Goal: Task Accomplishment & Management: Manage account settings

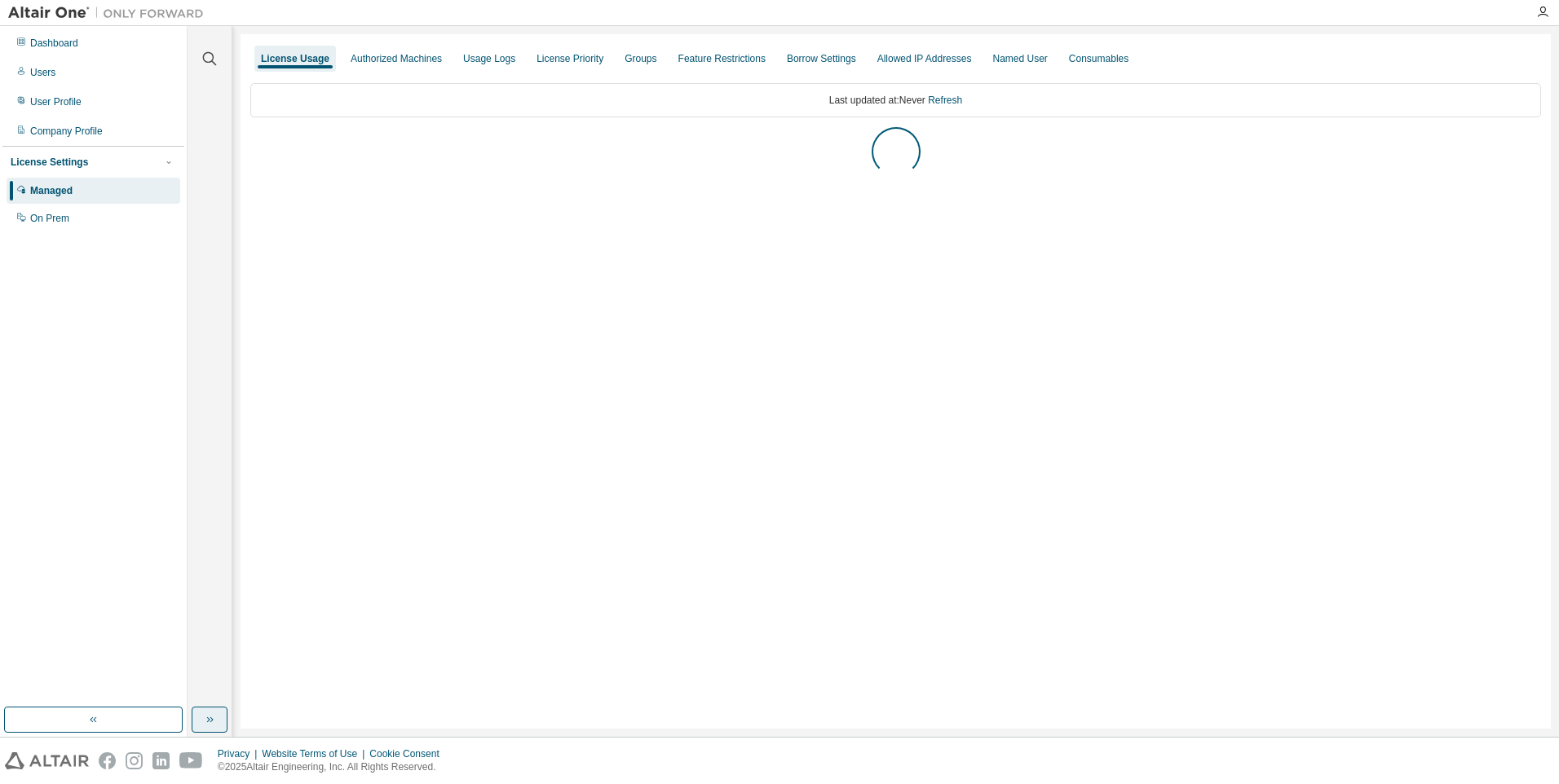
click at [206, 718] on icon "button" at bounding box center [210, 720] width 13 height 13
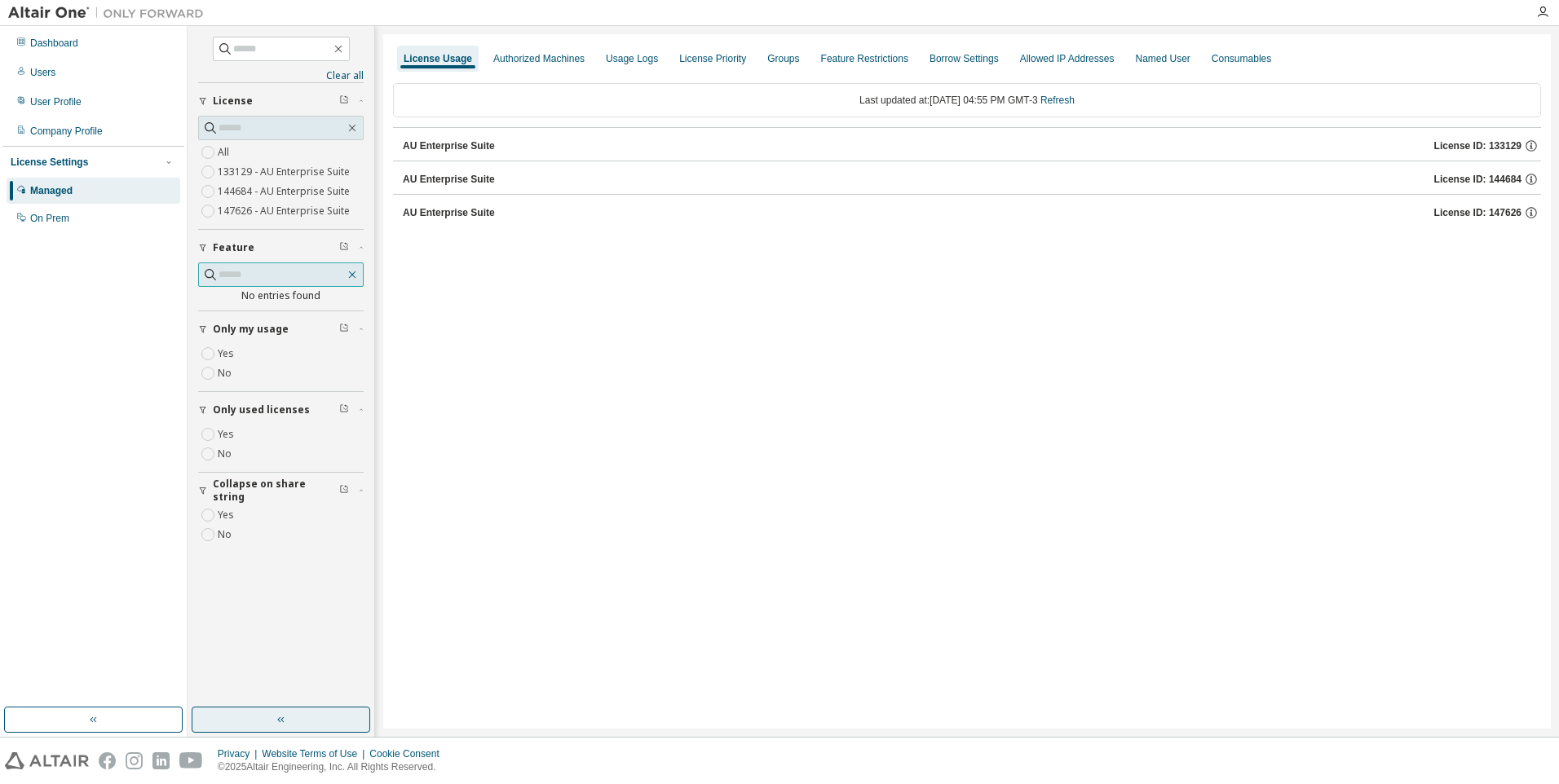
click at [354, 276] on icon "button" at bounding box center [352, 275] width 13 height 13
click at [354, 275] on icon "button" at bounding box center [352, 275] width 13 height 13
click at [345, 240] on button "Feature" at bounding box center [281, 248] width 166 height 36
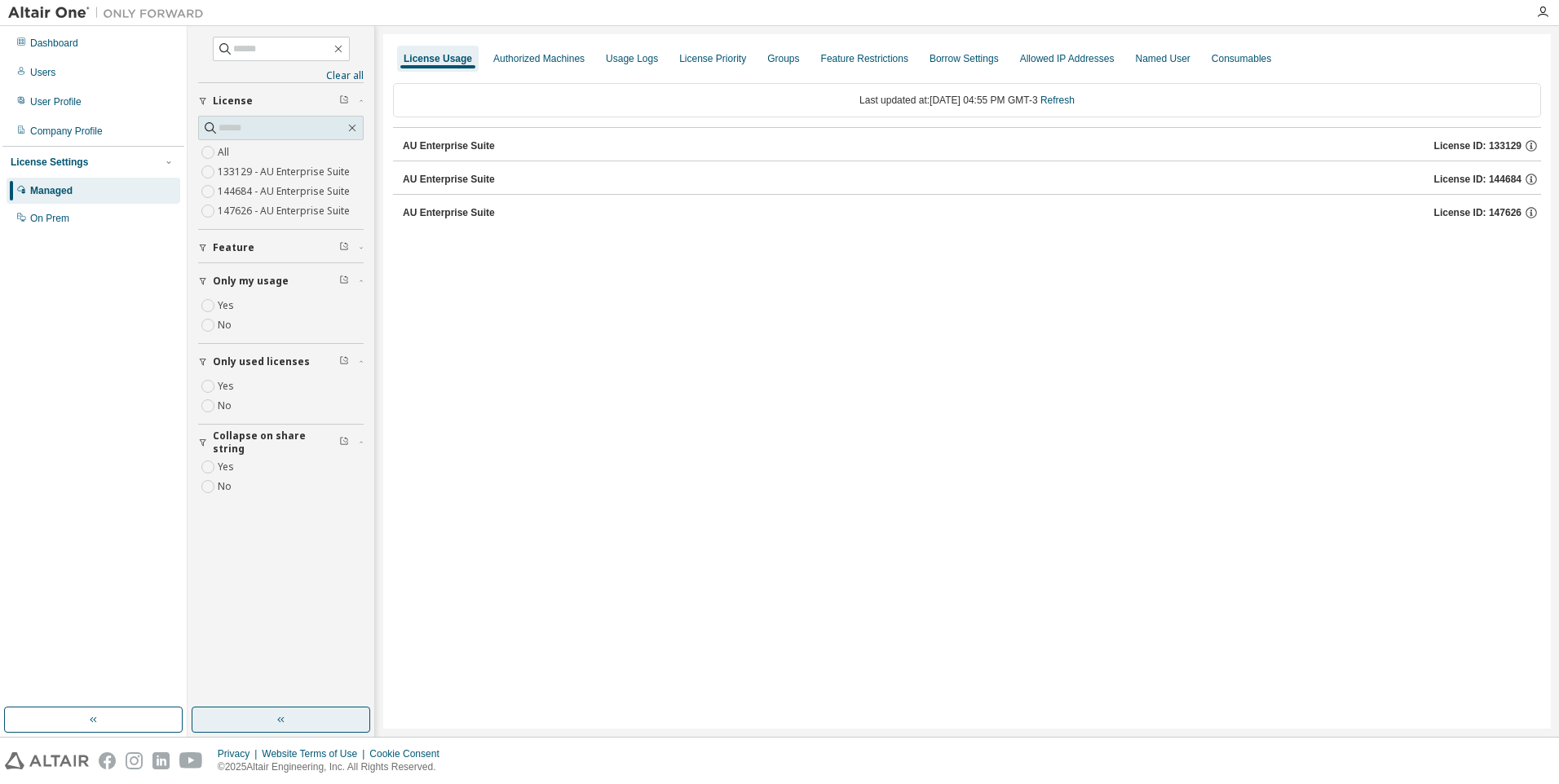
click at [479, 179] on div "AU Enterprise Suite" at bounding box center [449, 180] width 92 height 13
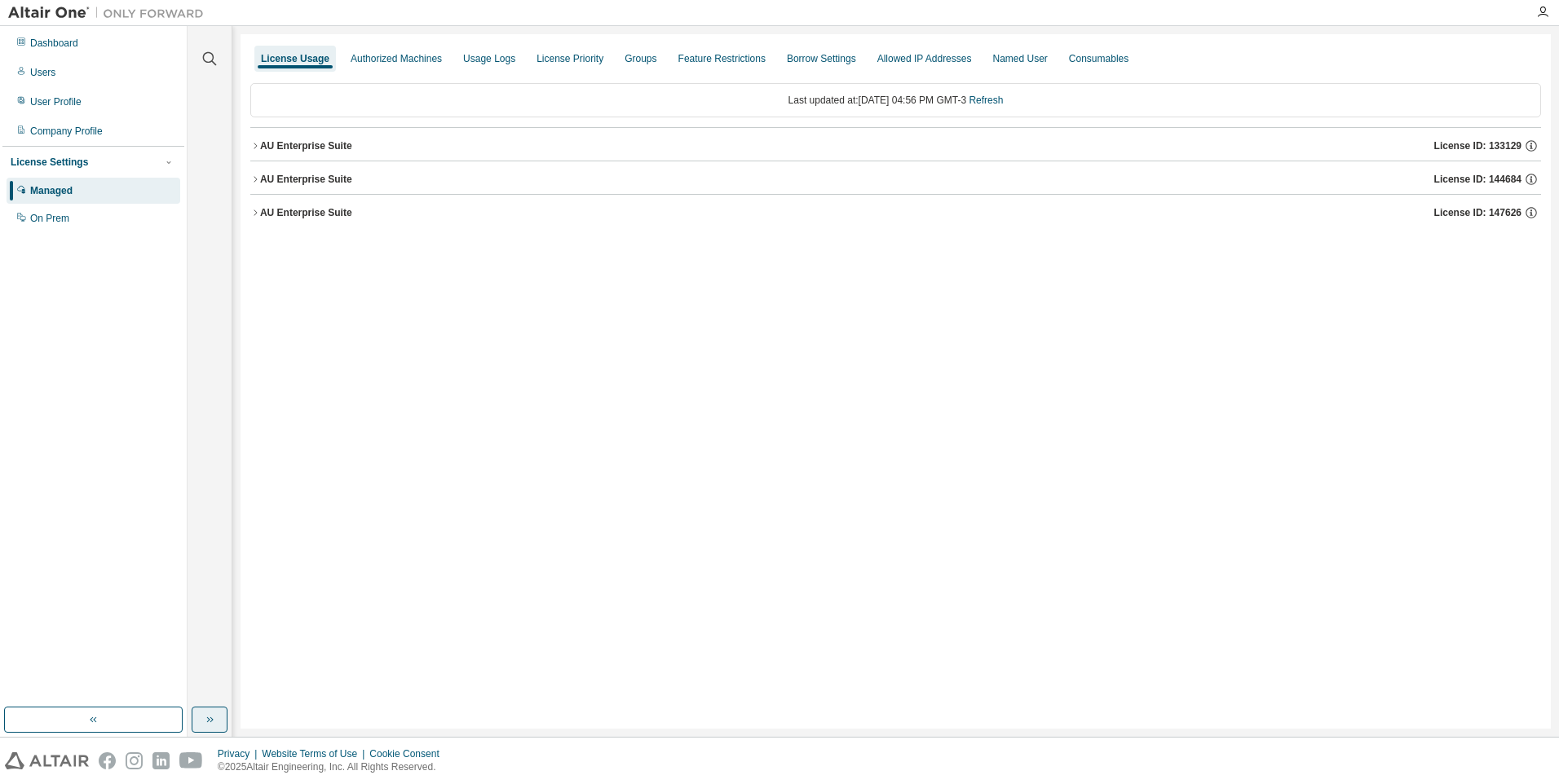
click at [214, 724] on icon "button" at bounding box center [210, 720] width 13 height 13
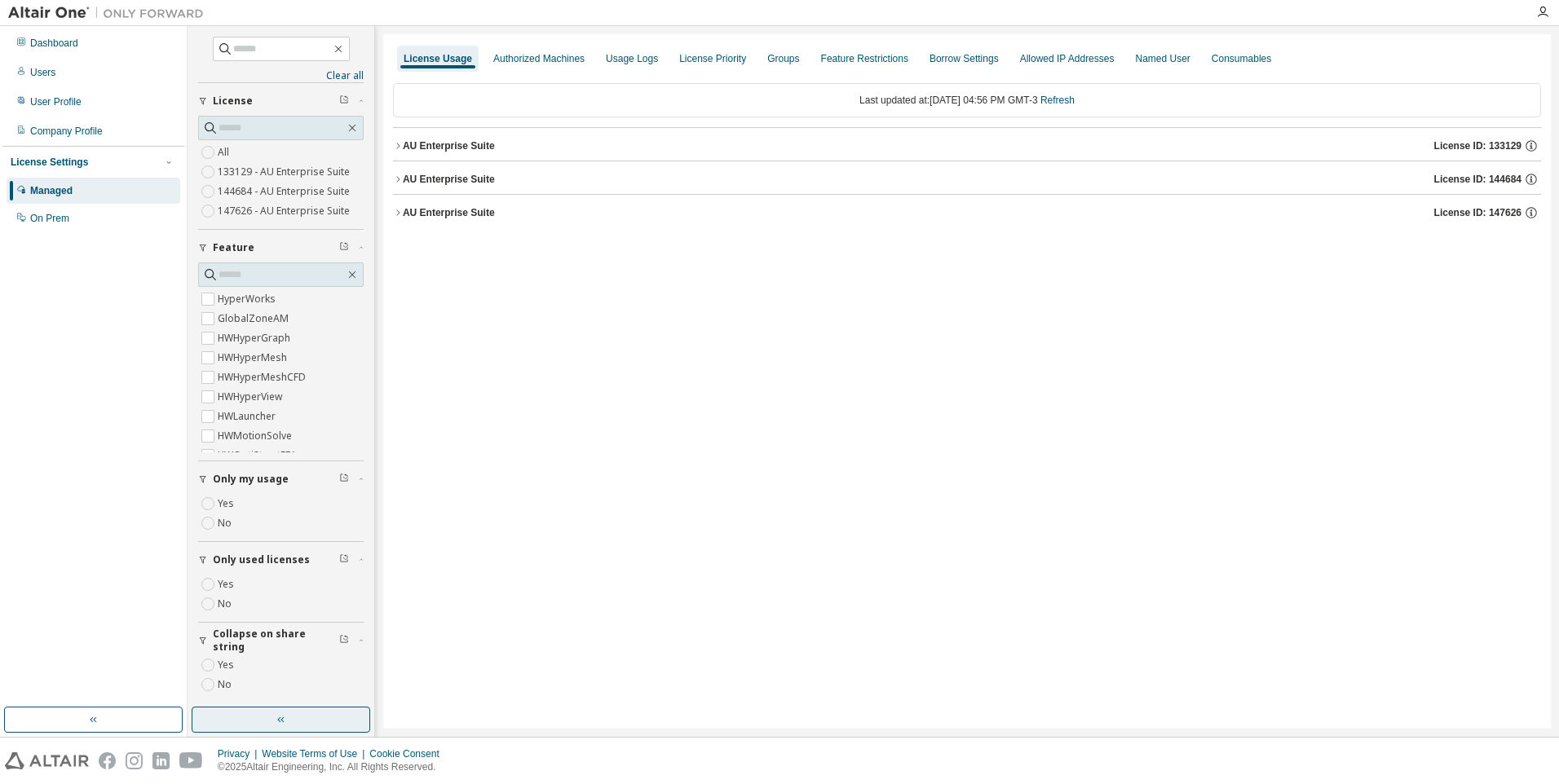
click at [406, 178] on div "AU Enterprise Suite" at bounding box center [449, 180] width 92 height 13
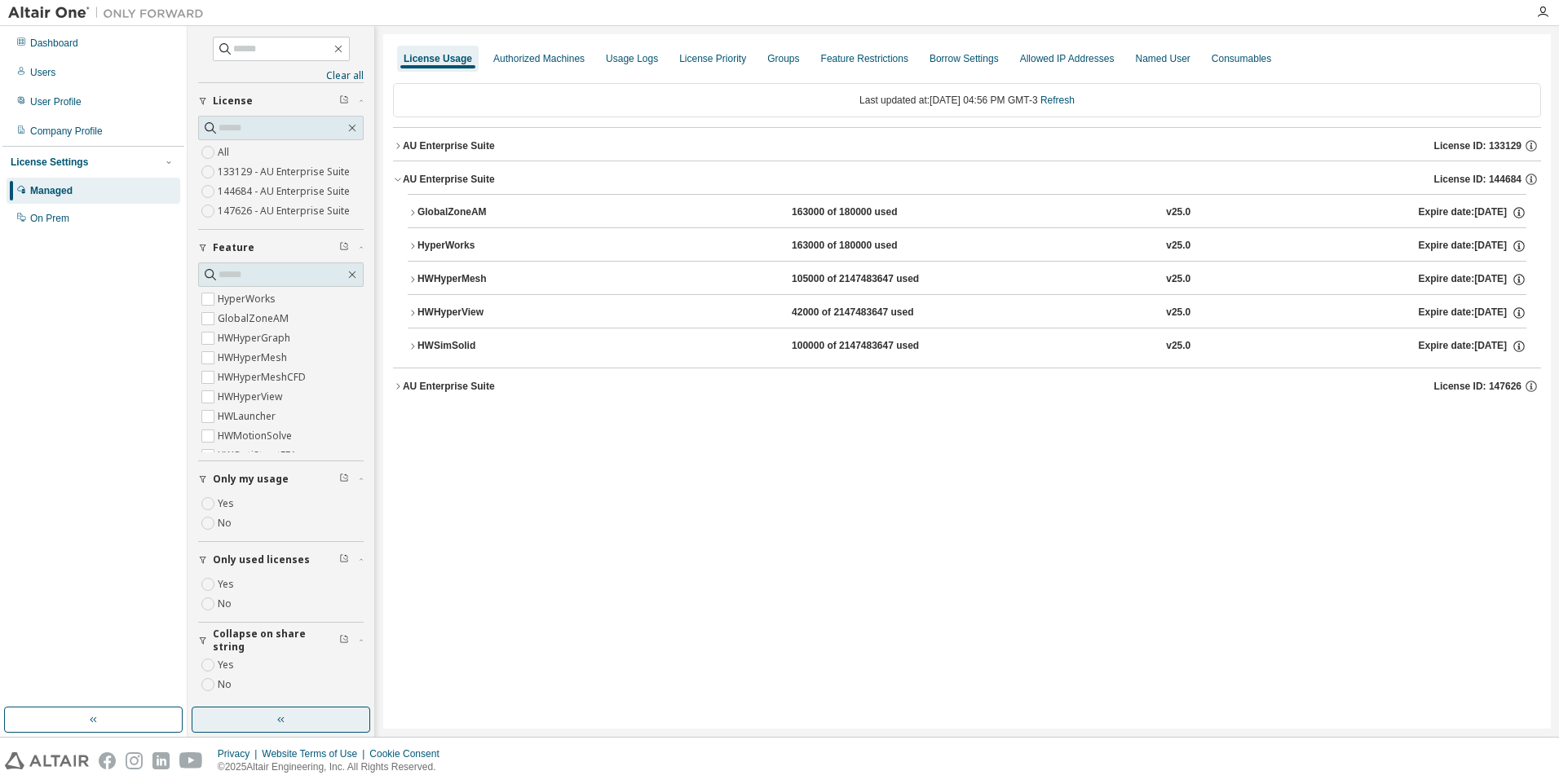
click at [441, 345] on div "HWSimSolid" at bounding box center [490, 346] width 147 height 15
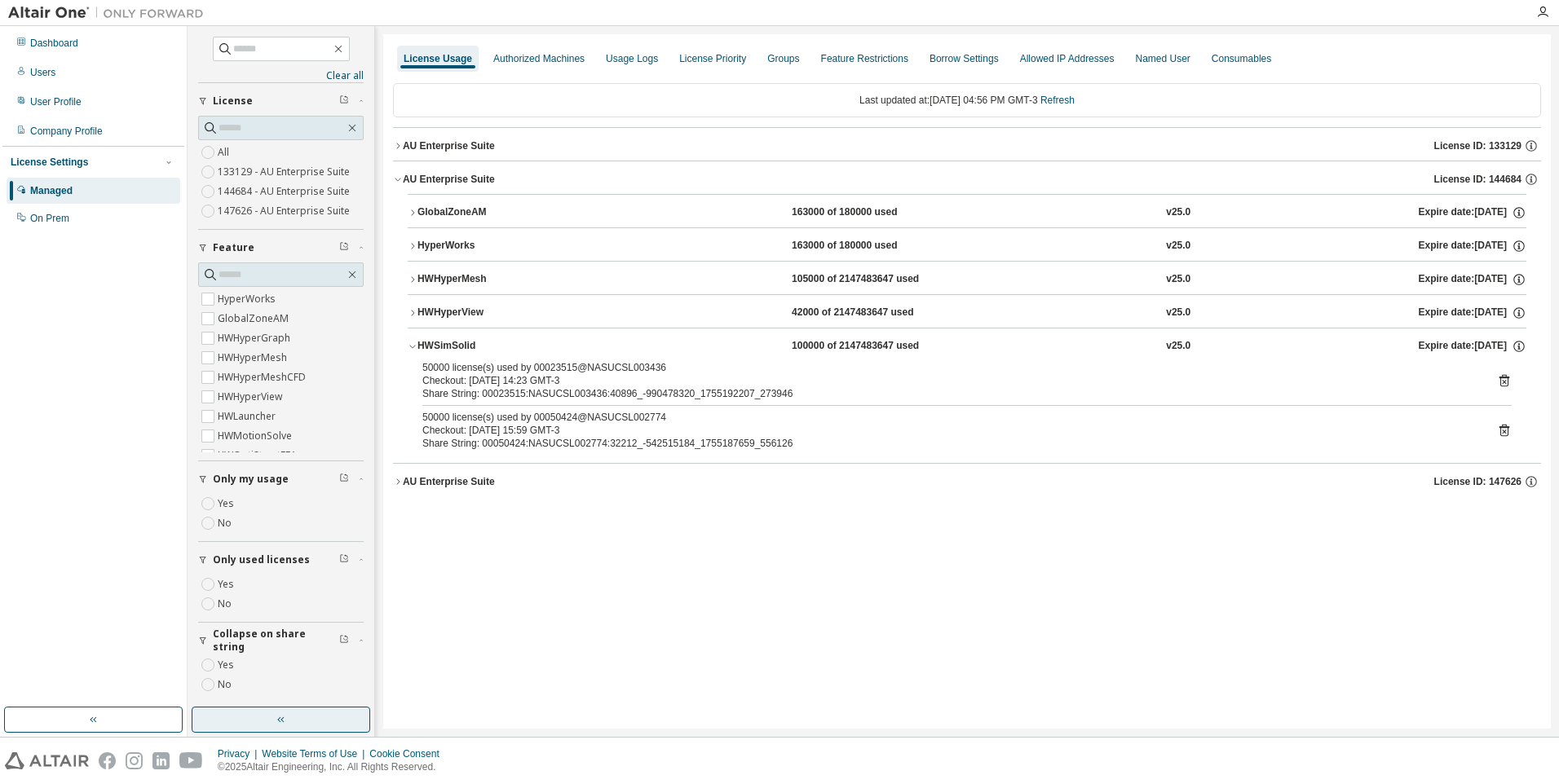
click at [1504, 428] on icon at bounding box center [1503, 430] width 9 height 12
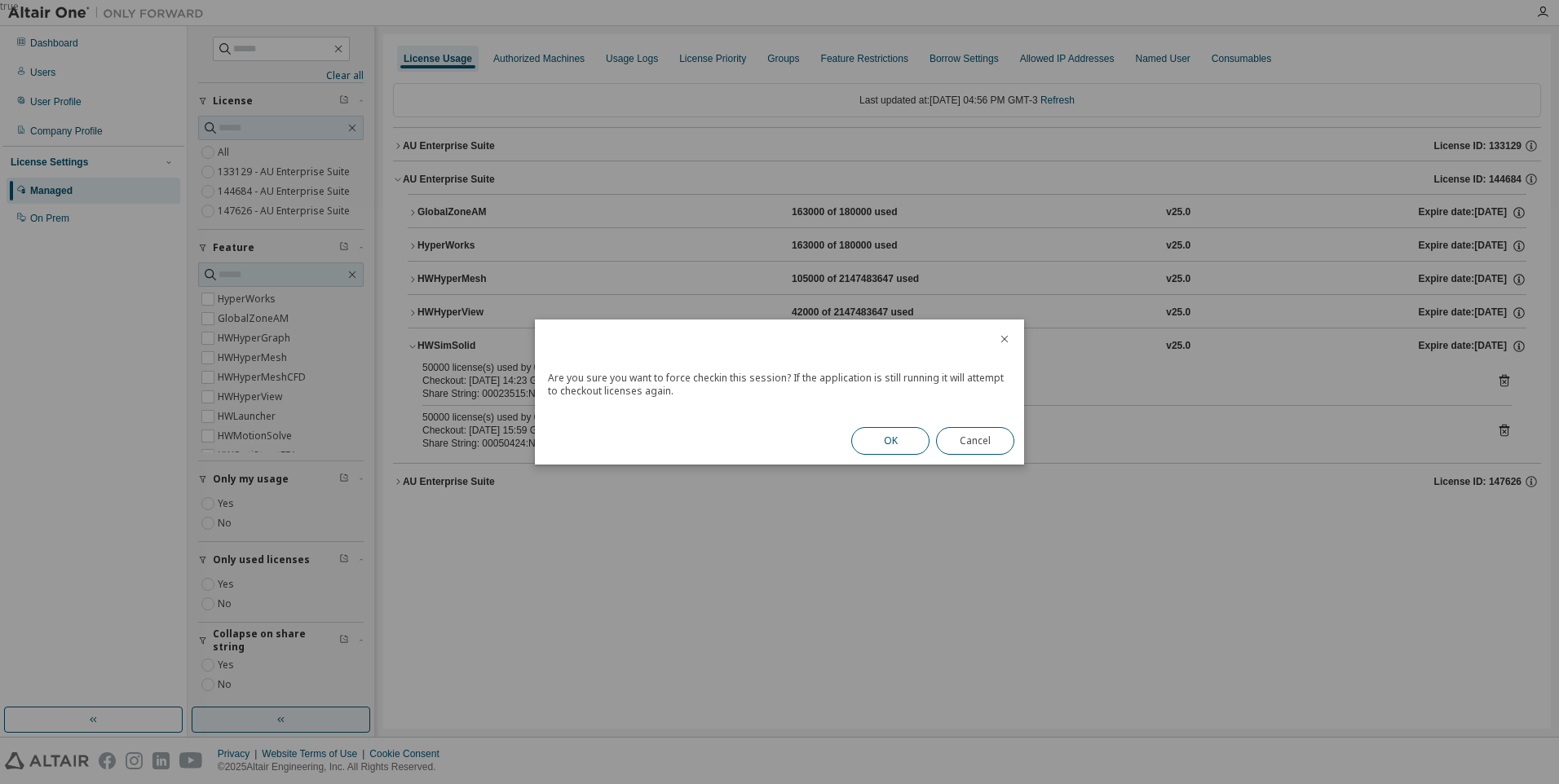
click at [908, 439] on button "OK" at bounding box center [890, 440] width 78 height 27
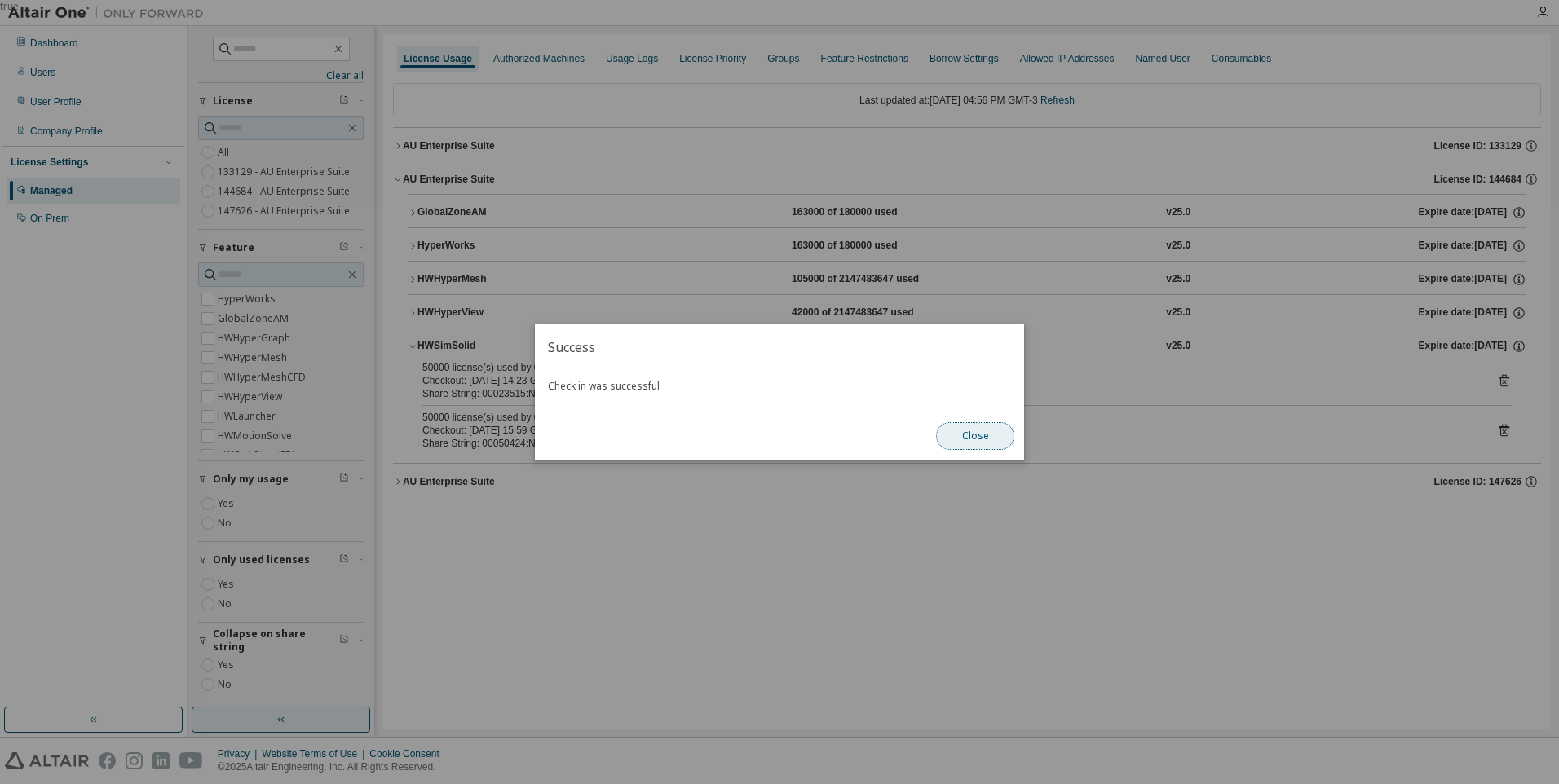
click at [997, 431] on button "Close" at bounding box center [974, 436] width 78 height 27
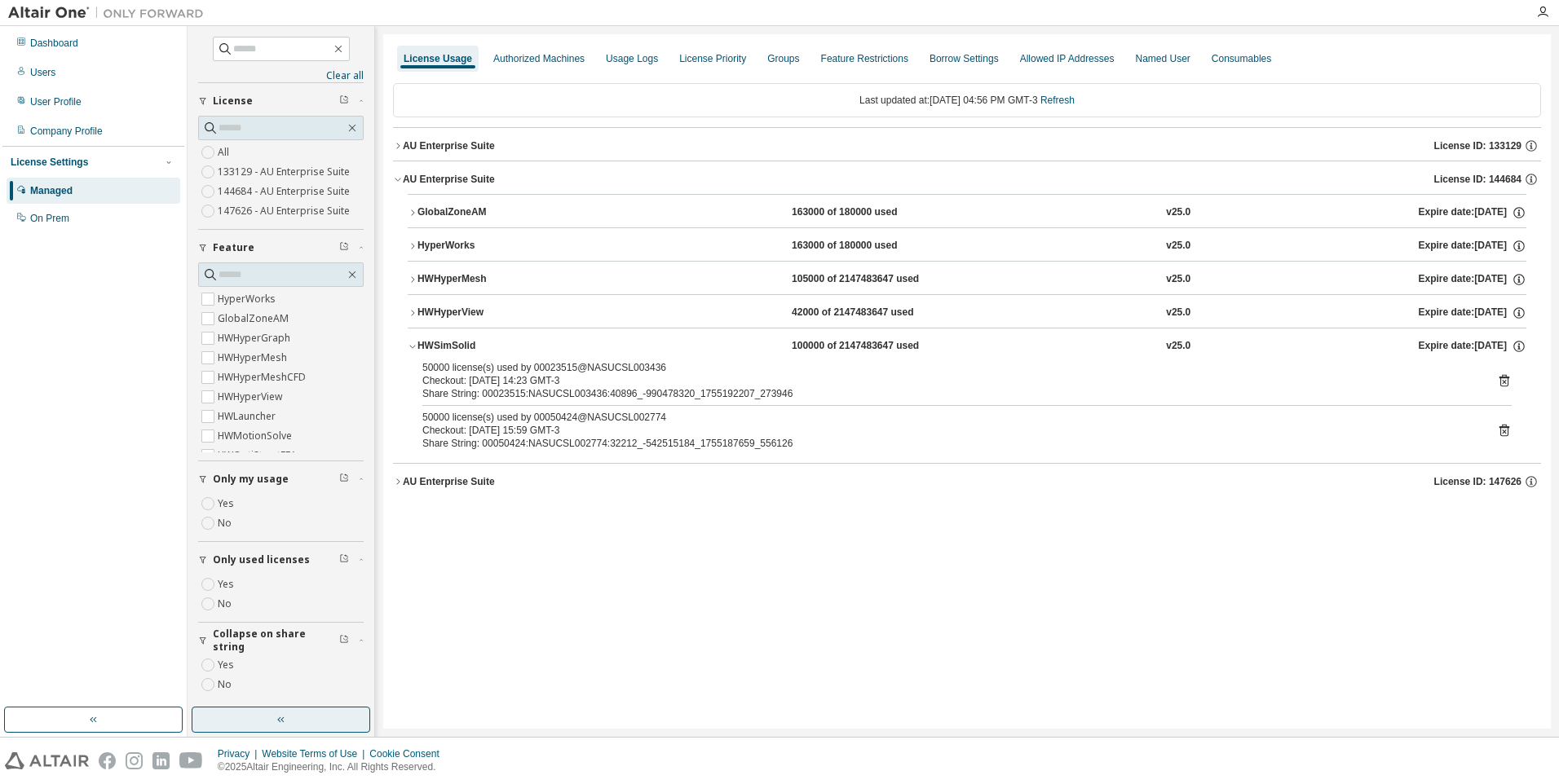
click at [339, 560] on icon "button" at bounding box center [344, 558] width 9 height 9
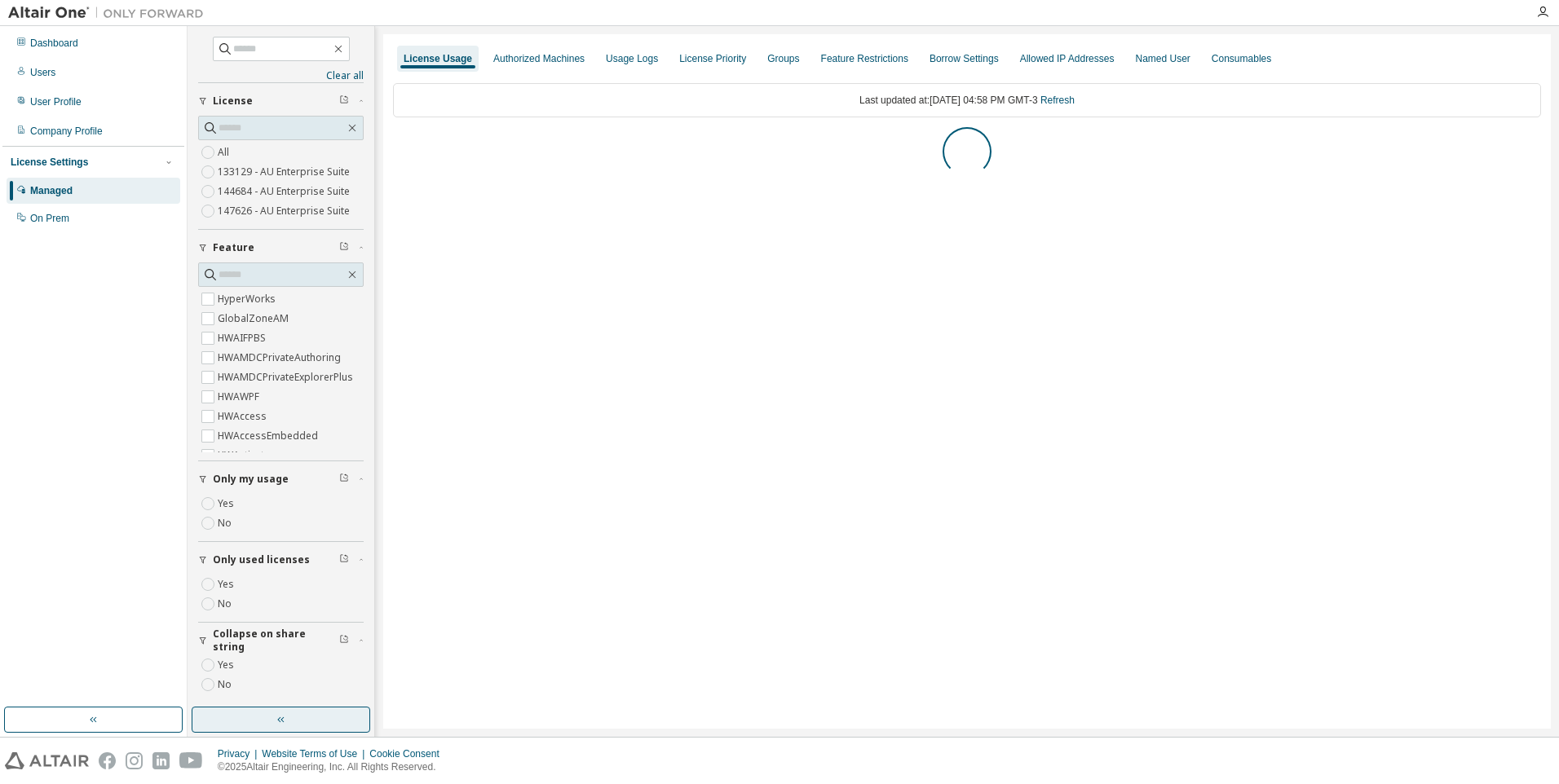
click at [465, 176] on div "Last updated at: [DATE] 04:58 PM GMT-3 Refresh" at bounding box center [966, 136] width 1148 height 125
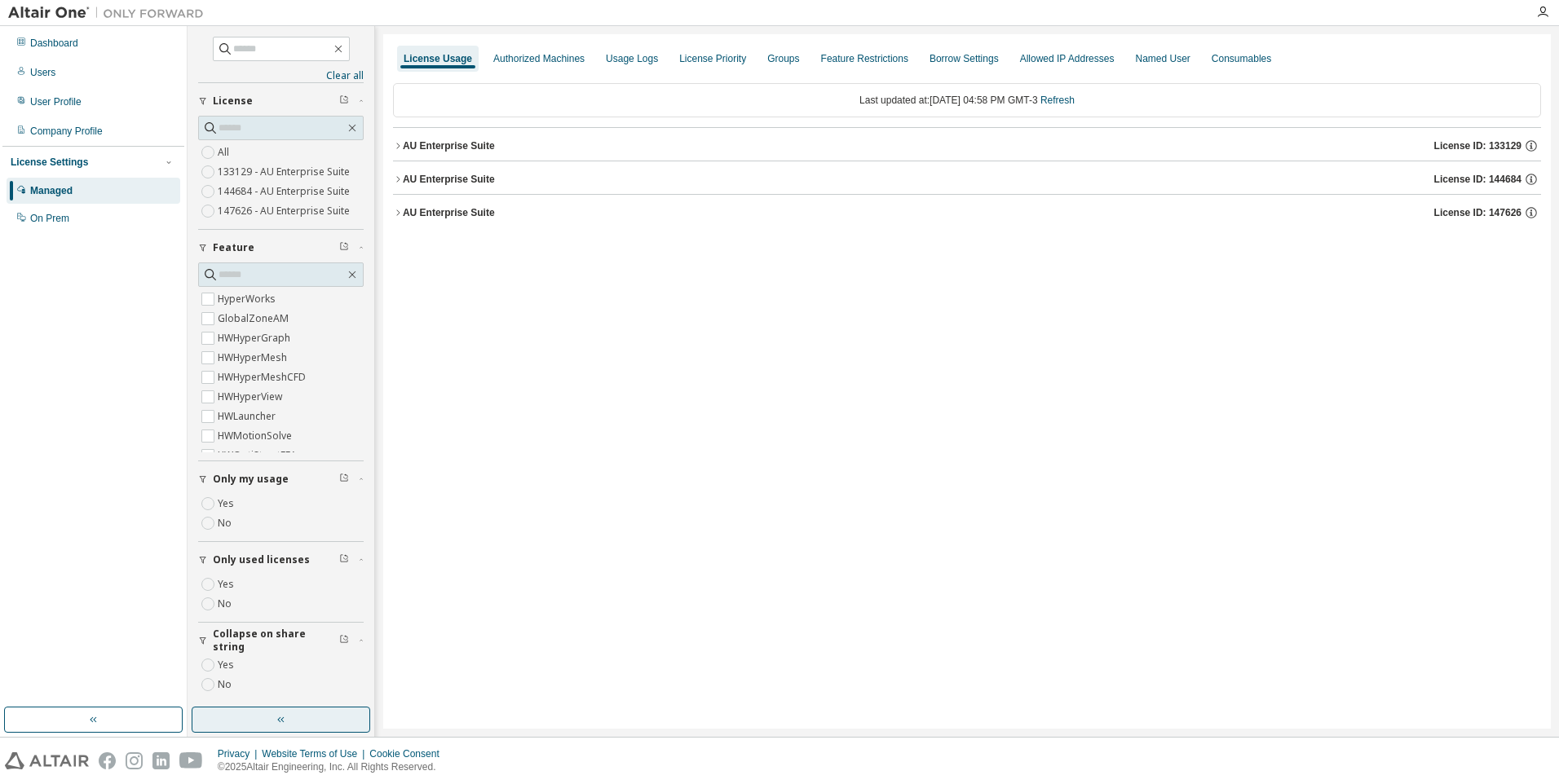
click at [464, 185] on div "AU Enterprise Suite License ID: 144684" at bounding box center [972, 180] width 1138 height 15
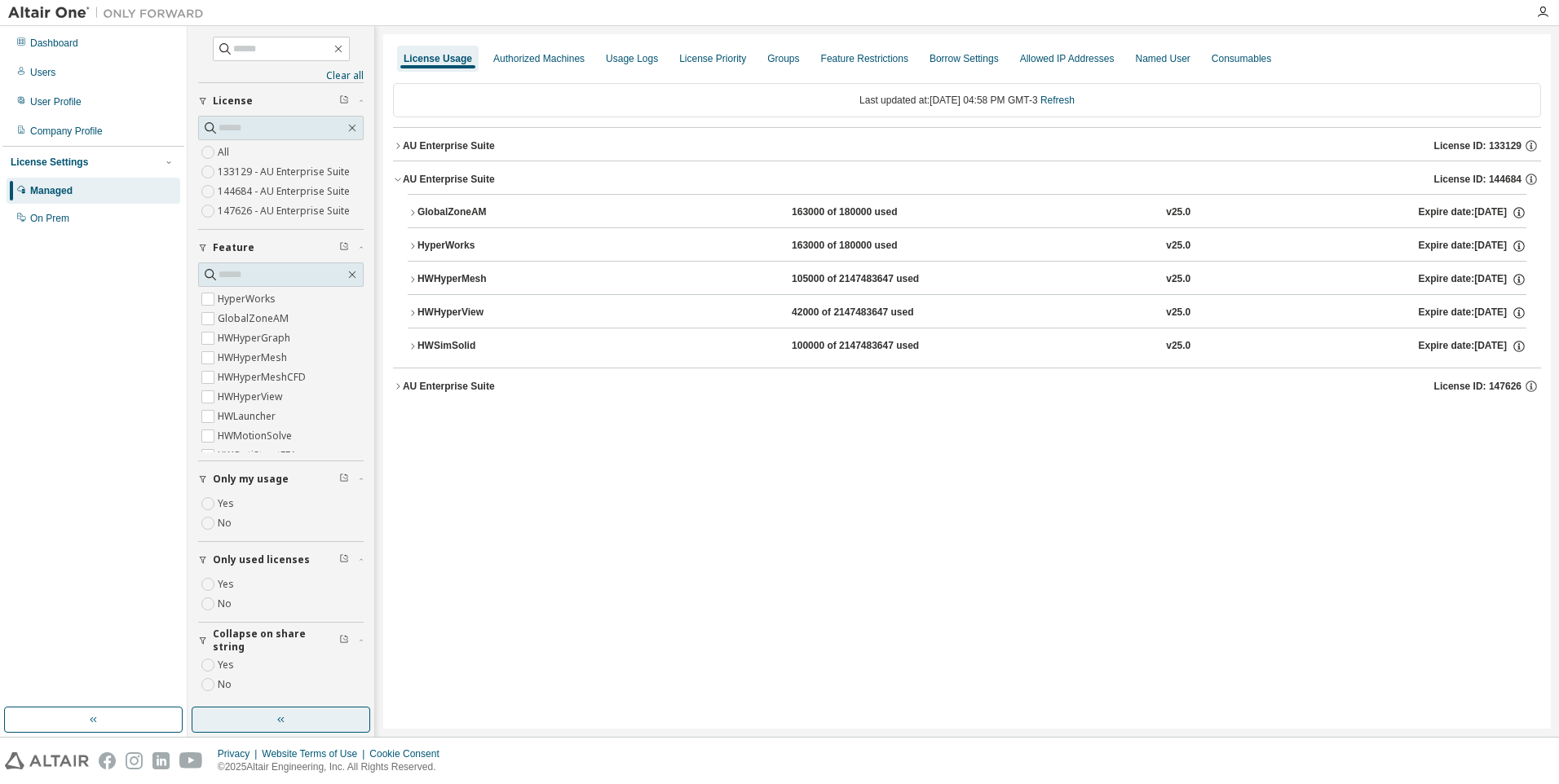
click at [453, 345] on div "HWSimSolid" at bounding box center [490, 346] width 147 height 15
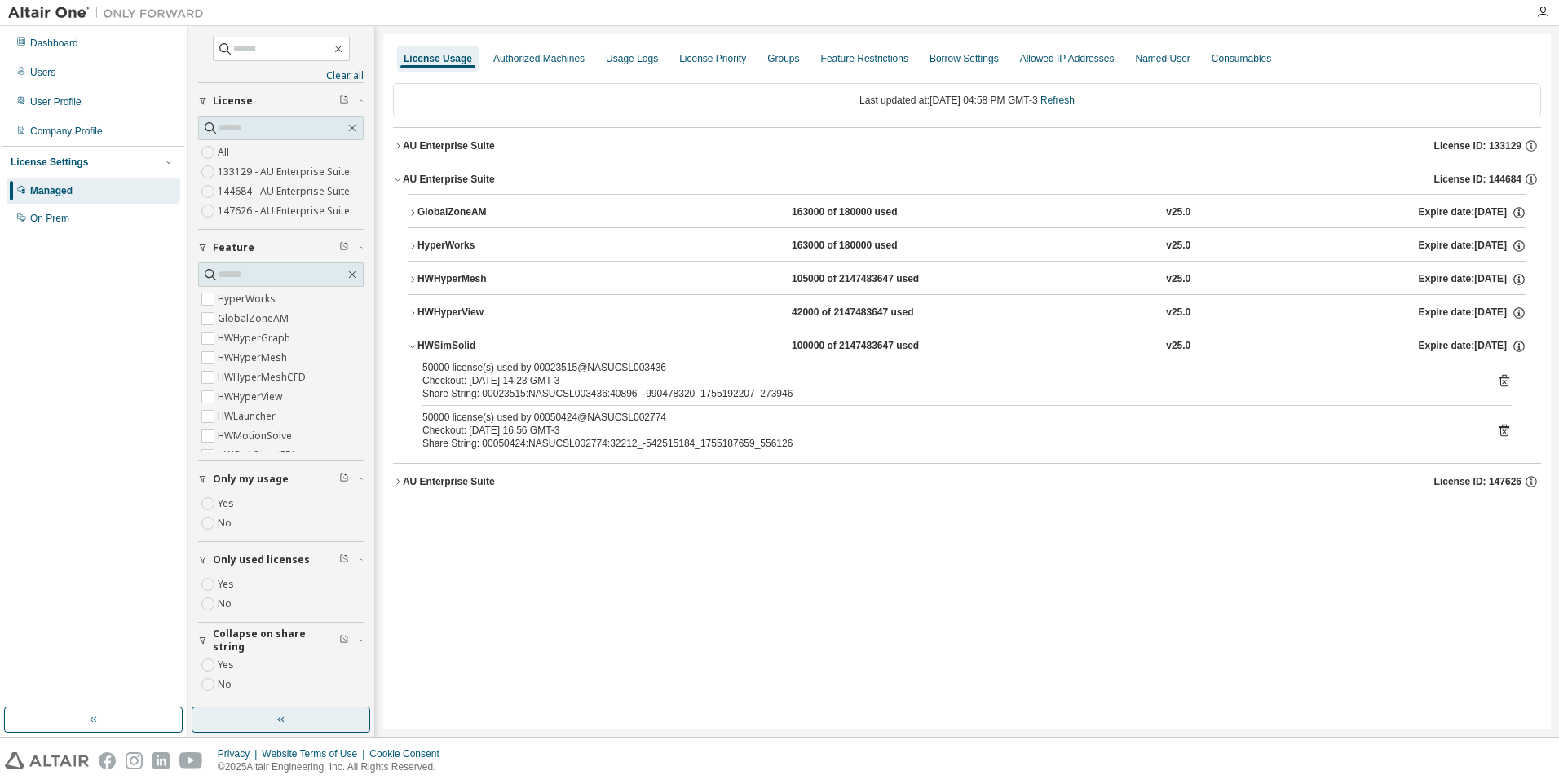
click at [1243, 395] on div "Share String: 00023515:NASUCSL003436:40896_-990478320_1755192207_273946" at bounding box center [947, 393] width 1050 height 13
click at [1505, 431] on icon at bounding box center [1504, 430] width 15 height 15
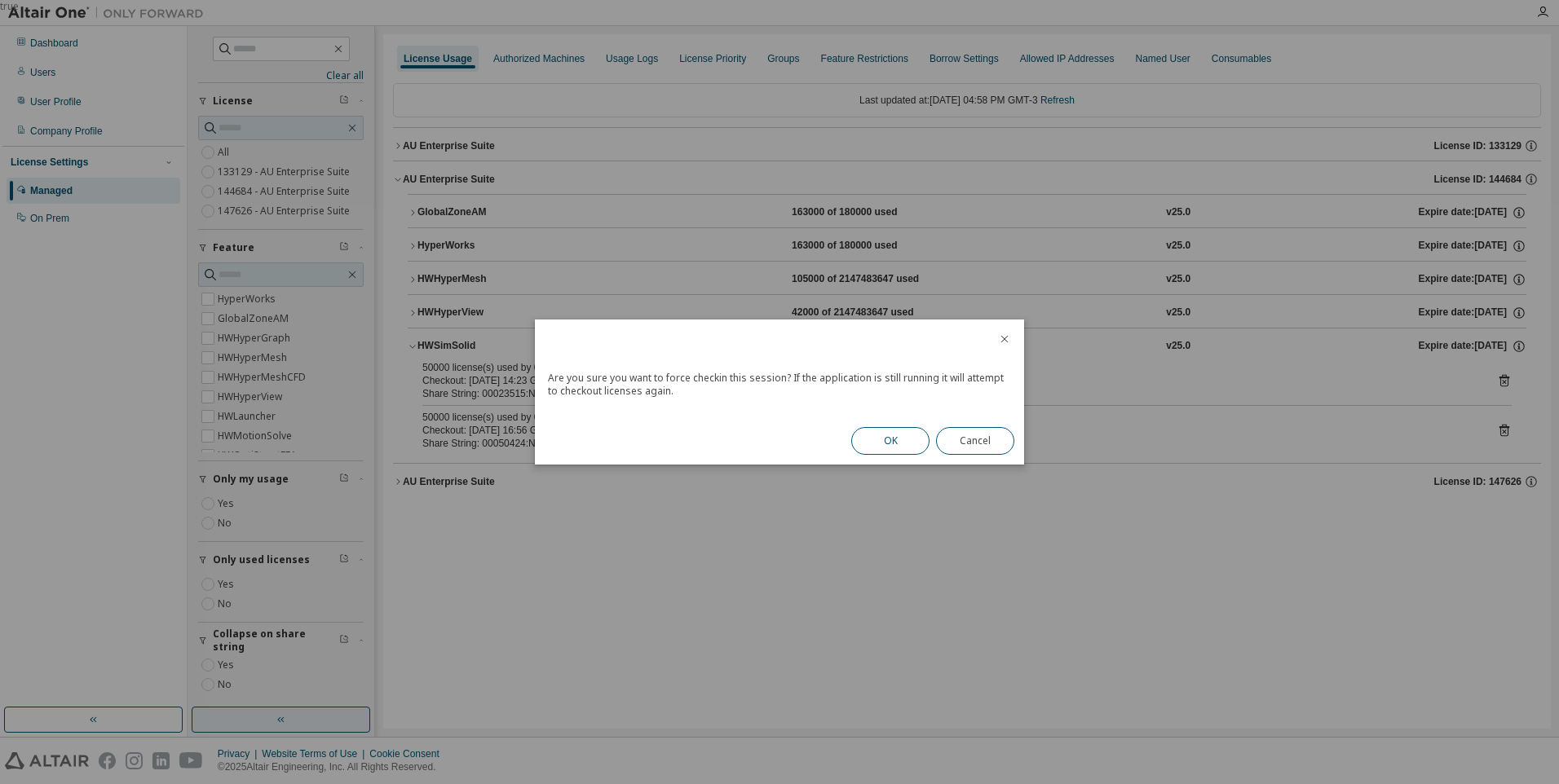
click at [891, 440] on button "OK" at bounding box center [890, 440] width 78 height 27
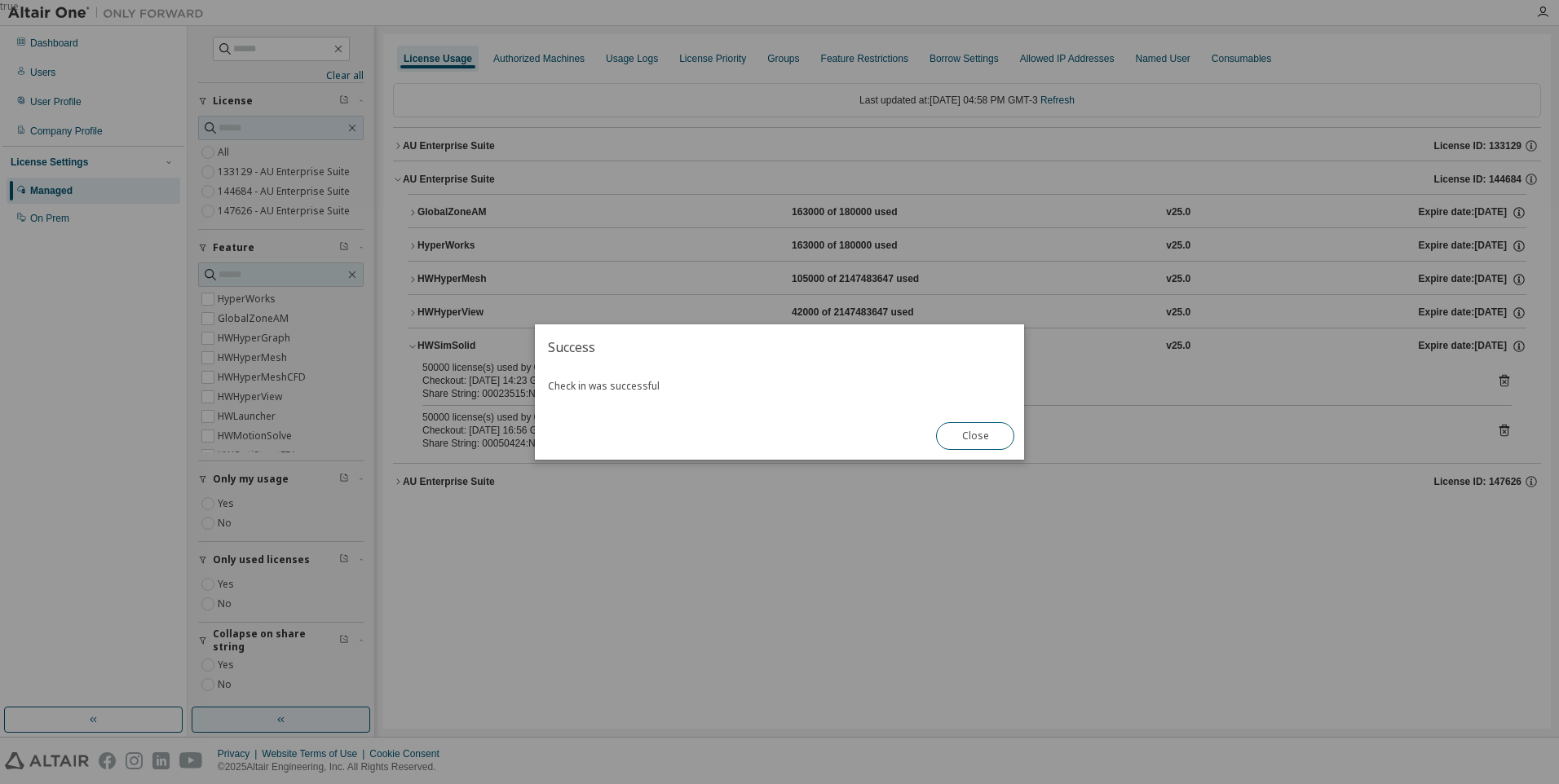
click at [979, 420] on div "Close" at bounding box center [975, 436] width 98 height 47
click at [982, 432] on button "Close" at bounding box center [974, 436] width 78 height 27
